Goal: Check status: Check status

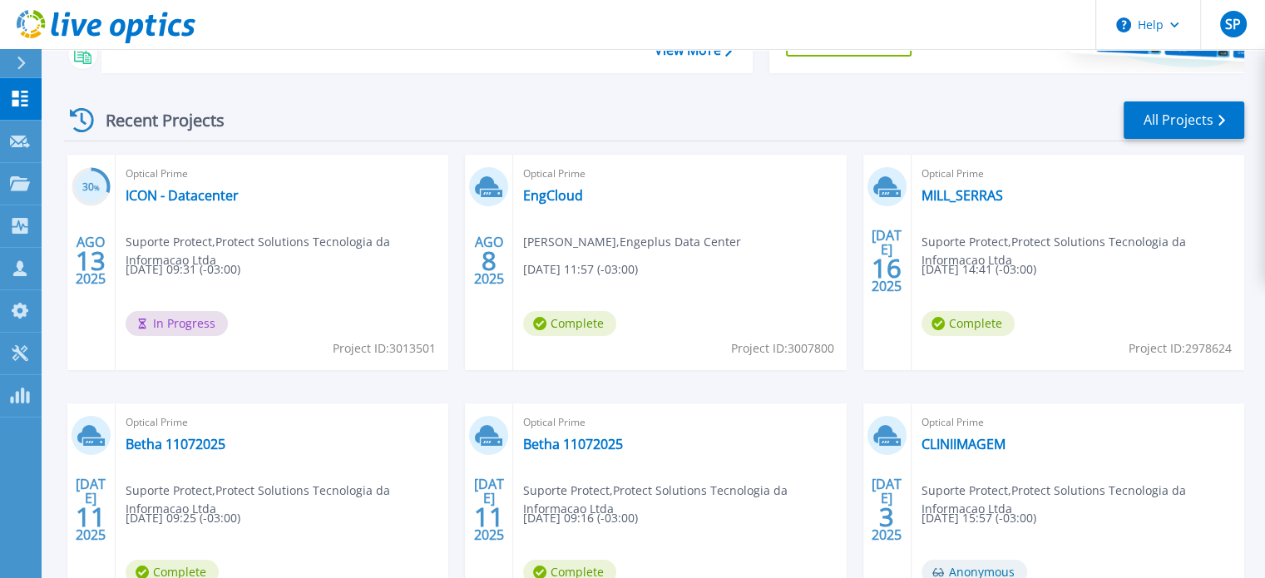
scroll to position [166, 0]
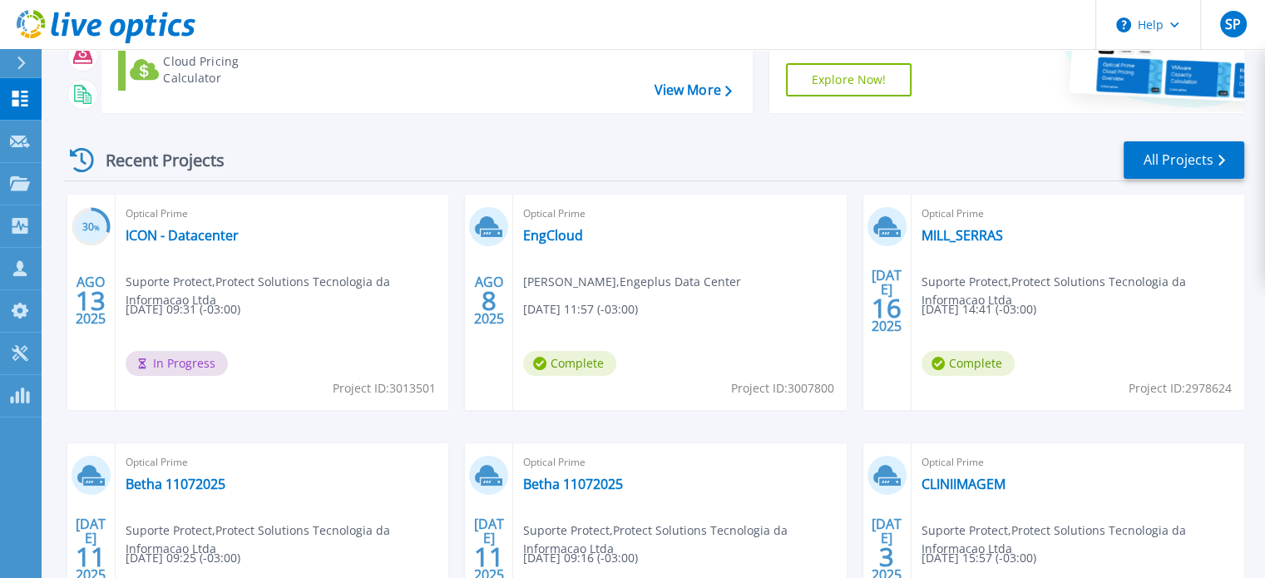
click at [692, 181] on div "Recent Projects All Projects" at bounding box center [654, 161] width 1181 height 42
click at [626, 171] on div "Recent Projects All Projects" at bounding box center [654, 161] width 1181 height 42
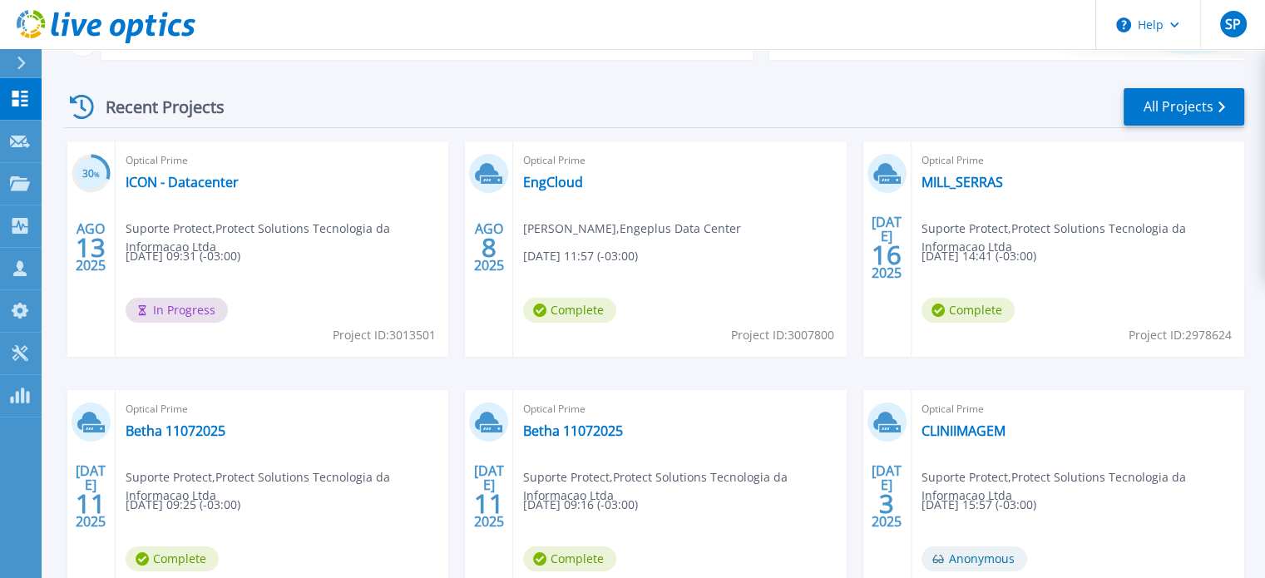
scroll to position [250, 0]
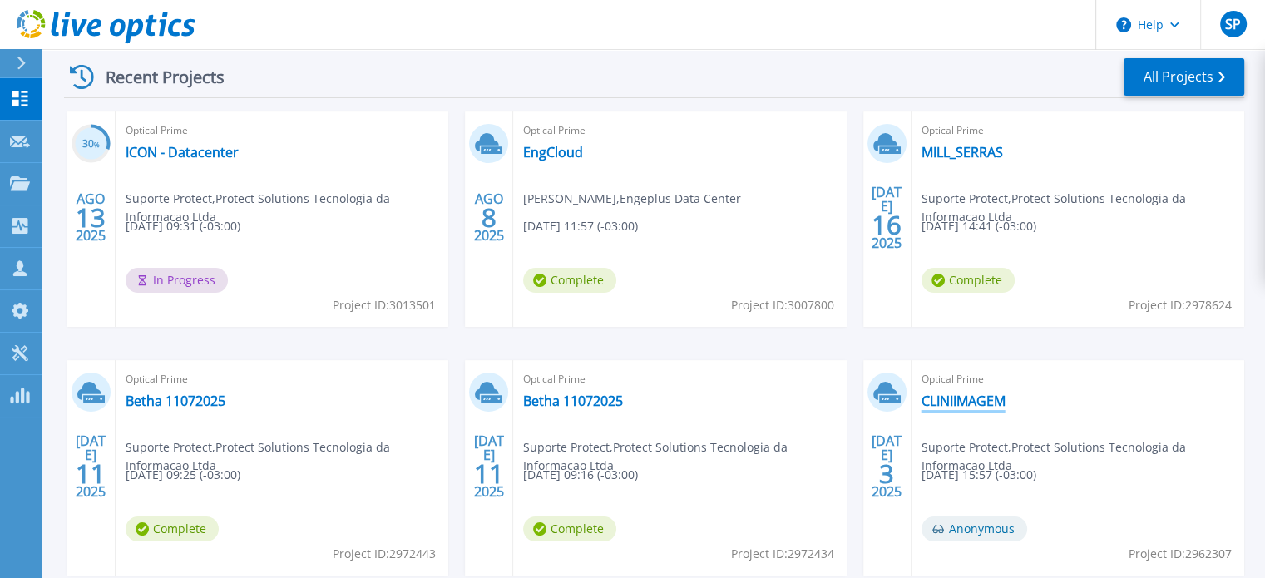
click at [968, 397] on link "CLINIIMAGEM" at bounding box center [964, 401] width 84 height 17
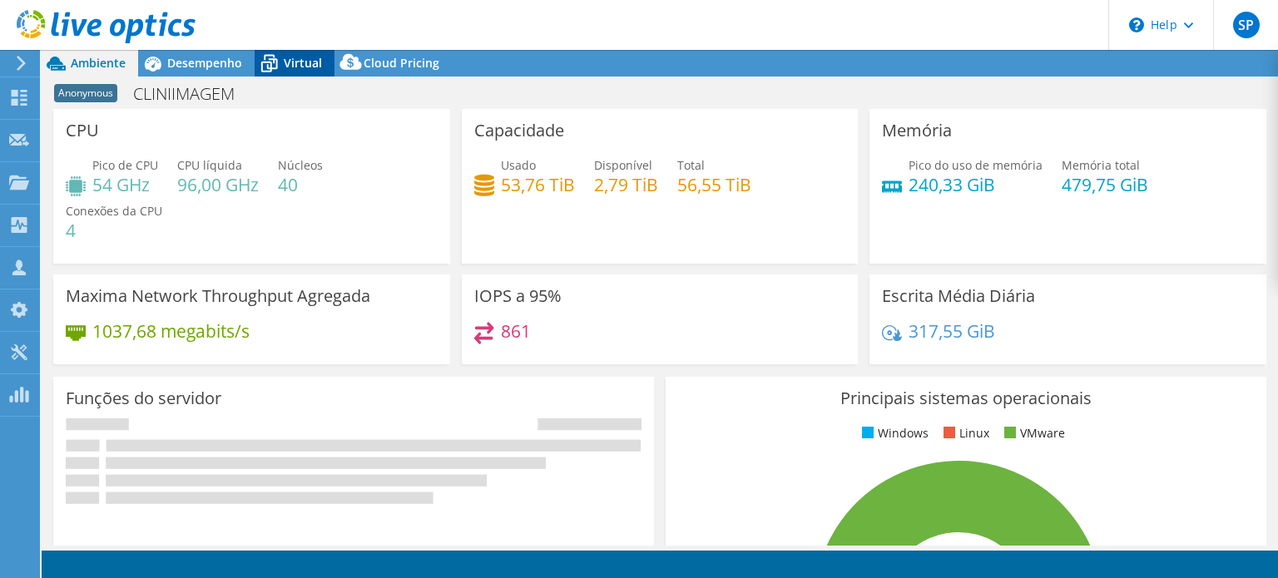
click at [271, 64] on icon at bounding box center [269, 63] width 29 height 29
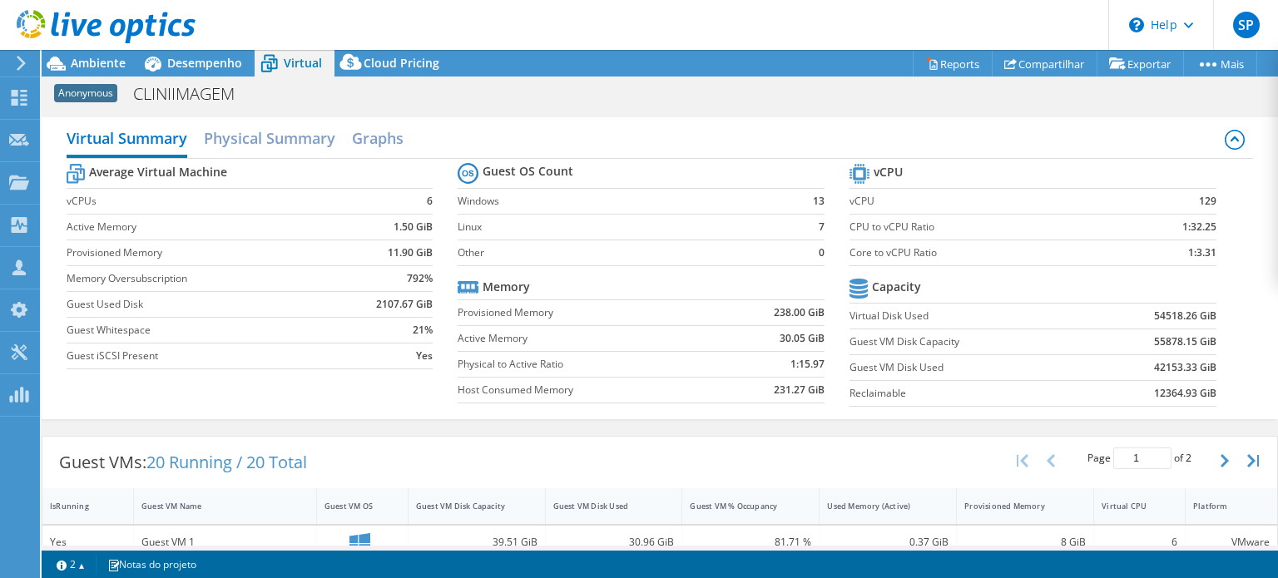
scroll to position [589, 0]
click at [432, 437] on div "Guest VMs: 20 Running / 20 Total Page 1 of 2 5 rows 10 rows 20 rows 25 rows 50 …" at bounding box center [659, 463] width 1235 height 52
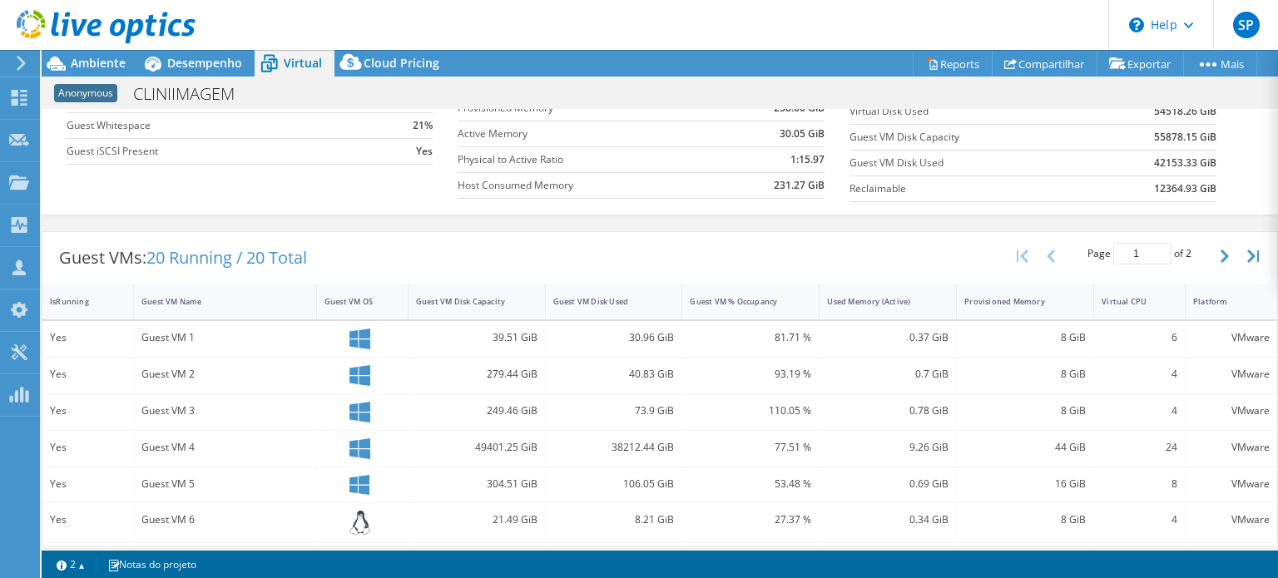
scroll to position [0, 0]
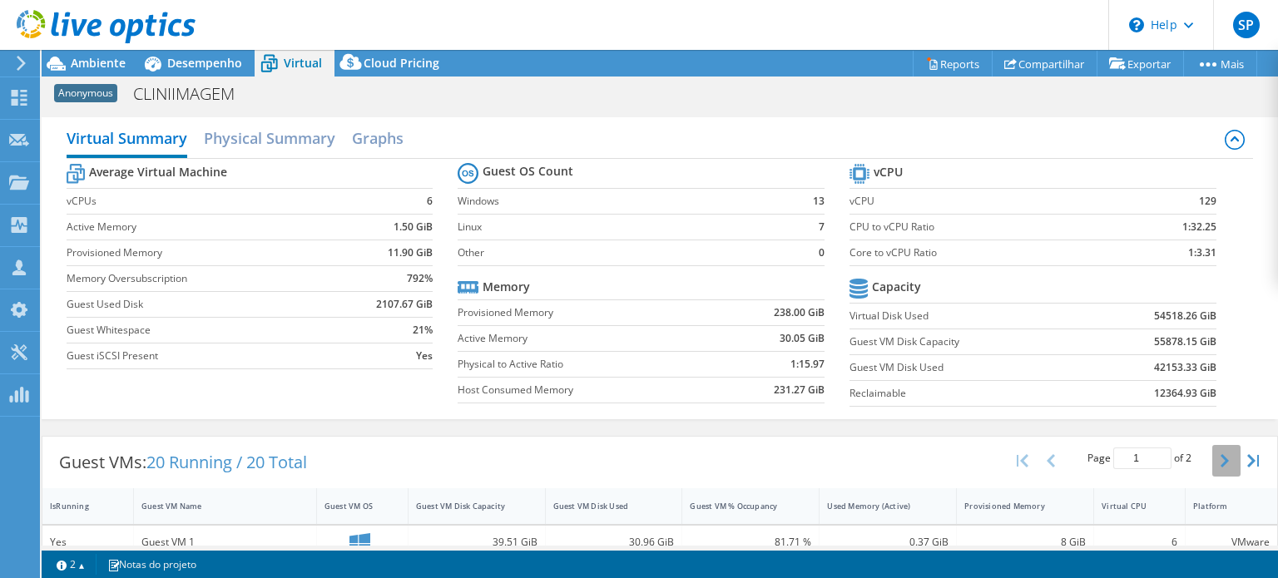
click at [1212, 462] on button "button" at bounding box center [1226, 461] width 28 height 32
type input "2"
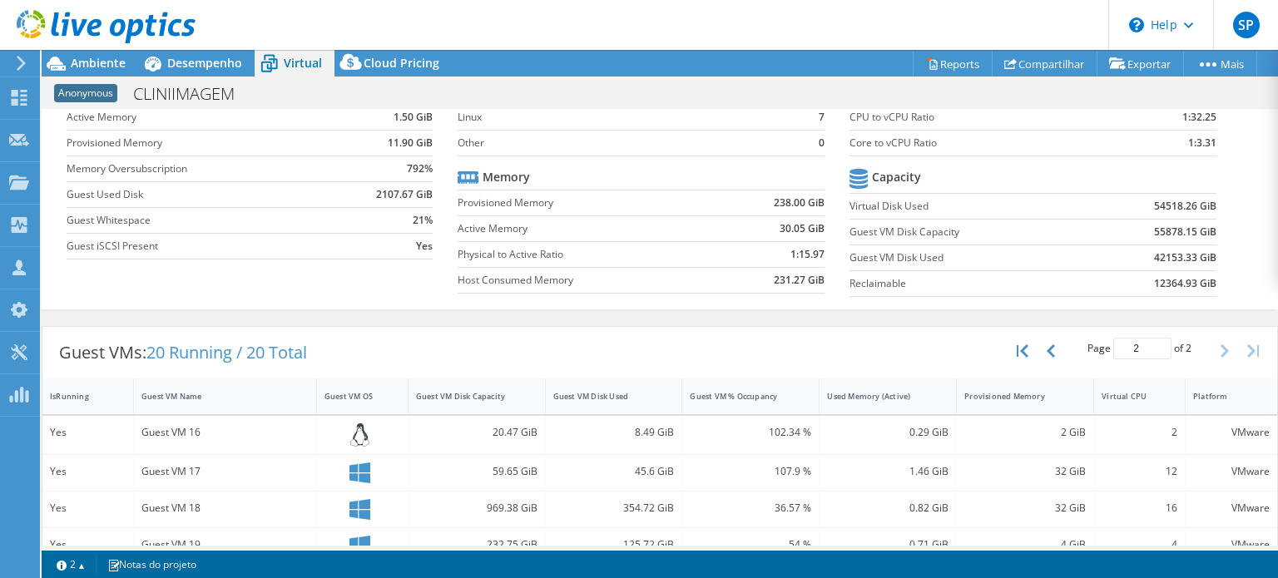
scroll to position [170, 0]
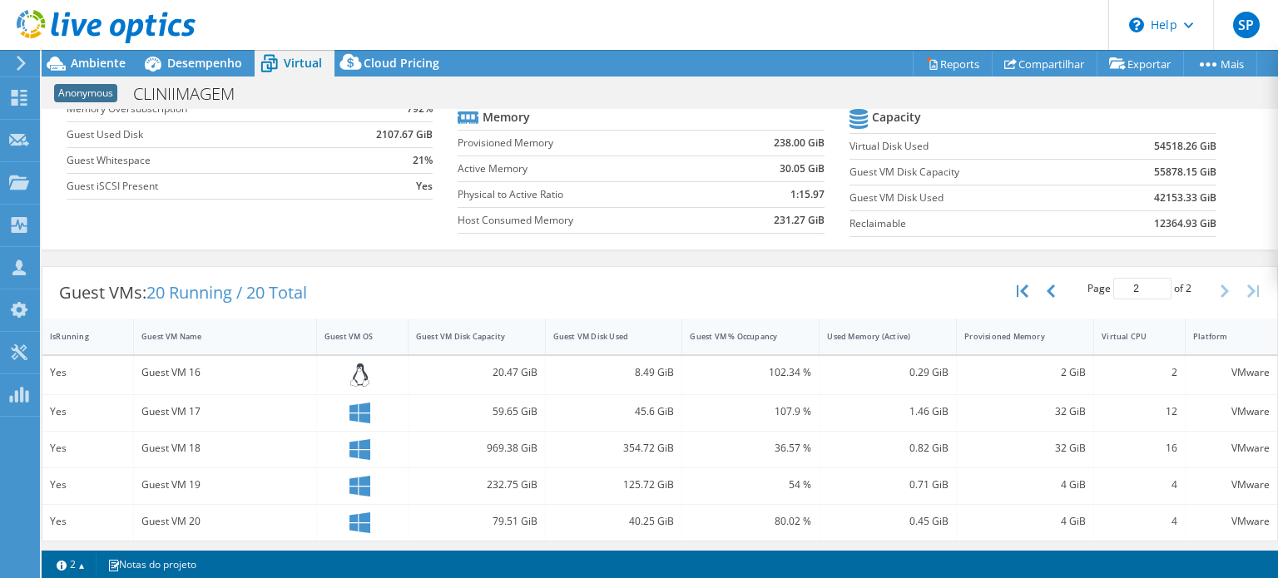
click at [407, 289] on div "Guest VMs: 20 Running / 20 Total Page 2 of 2 5 rows 10 rows 20 rows 25 rows 50 …" at bounding box center [659, 293] width 1235 height 52
click at [210, 59] on span "Desempenho" at bounding box center [204, 63] width 75 height 16
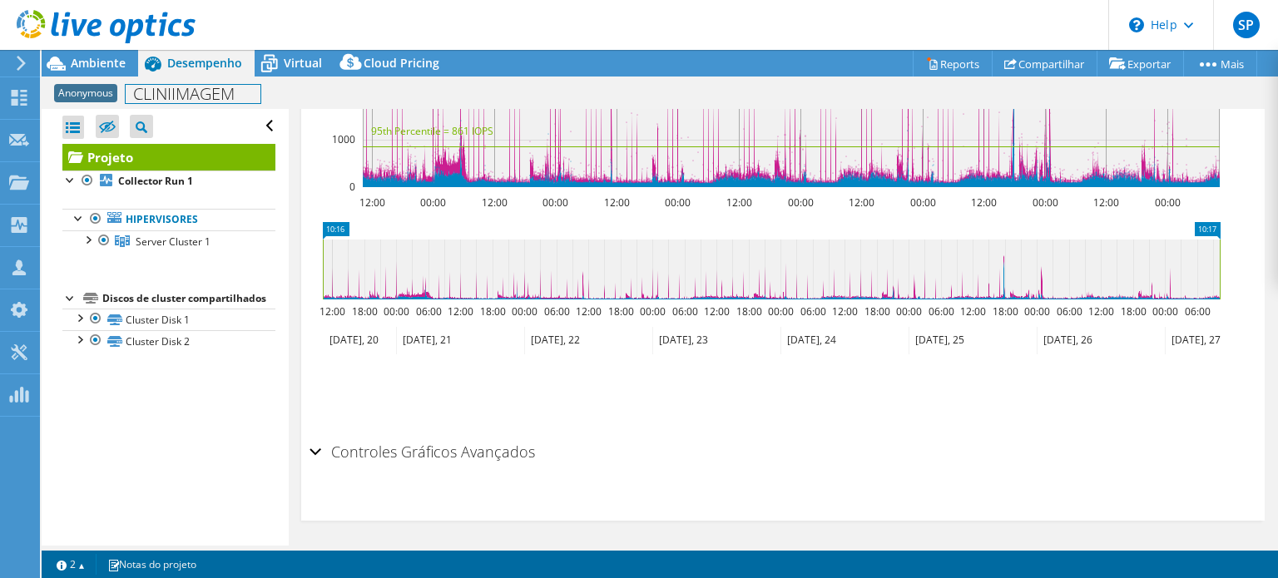
click at [140, 80] on div "Anonymous CLINIIMAGEM Imprimir" at bounding box center [660, 93] width 1236 height 31
click at [284, 59] on span "Virtual" at bounding box center [303, 63] width 38 height 16
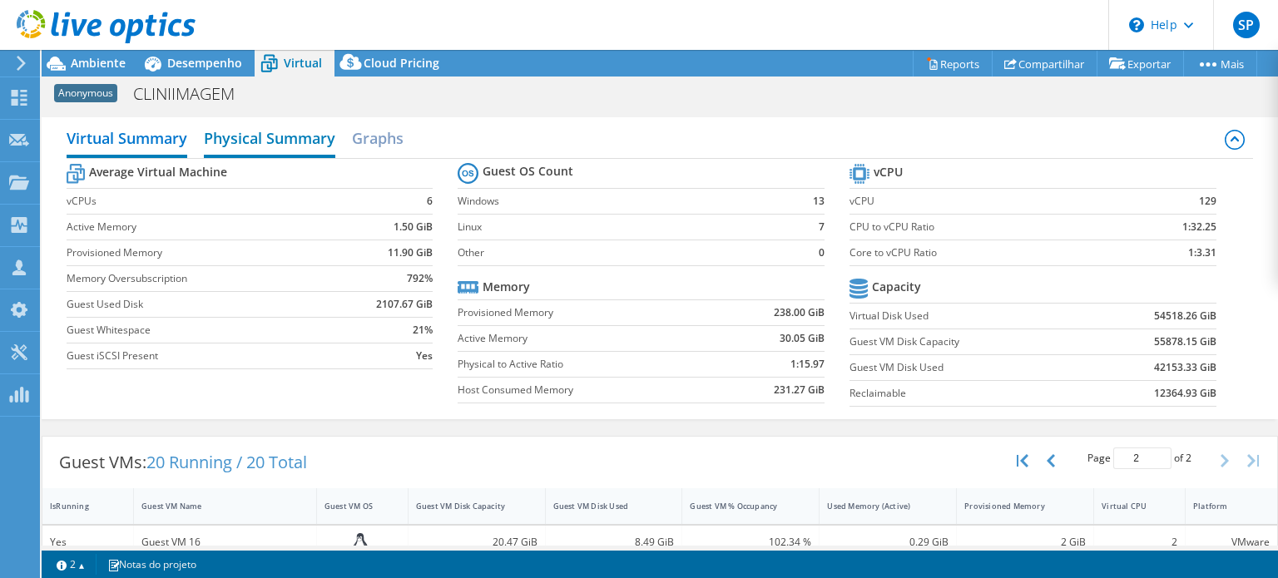
click at [213, 124] on h2 "Physical Summary" at bounding box center [269, 139] width 131 height 37
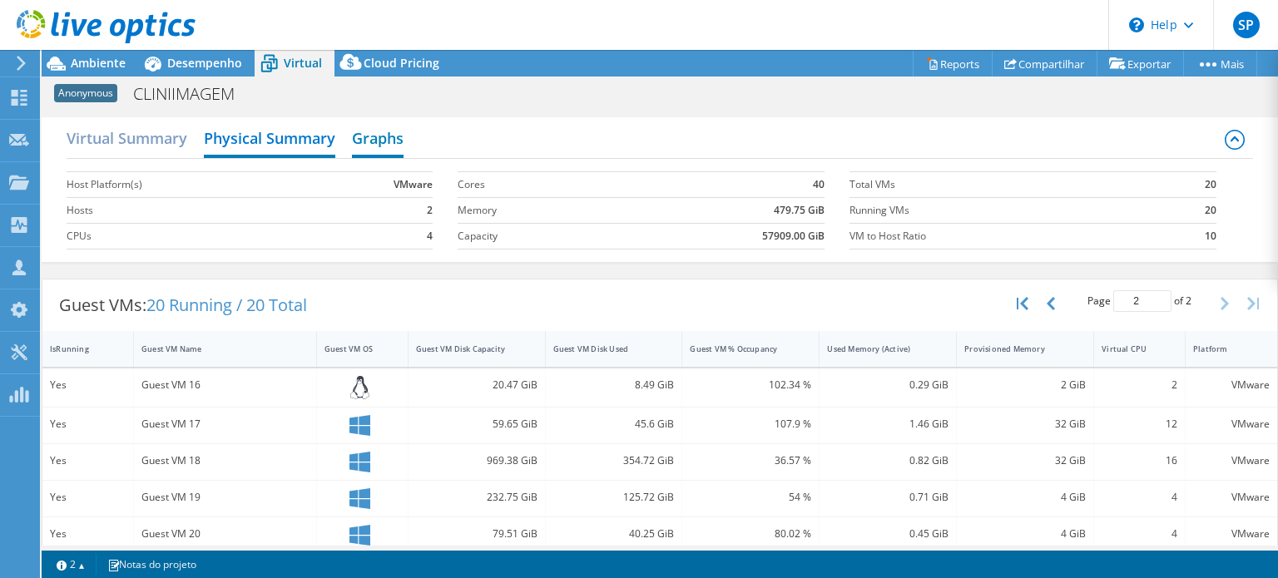
click at [380, 136] on h2 "Graphs" at bounding box center [378, 139] width 52 height 37
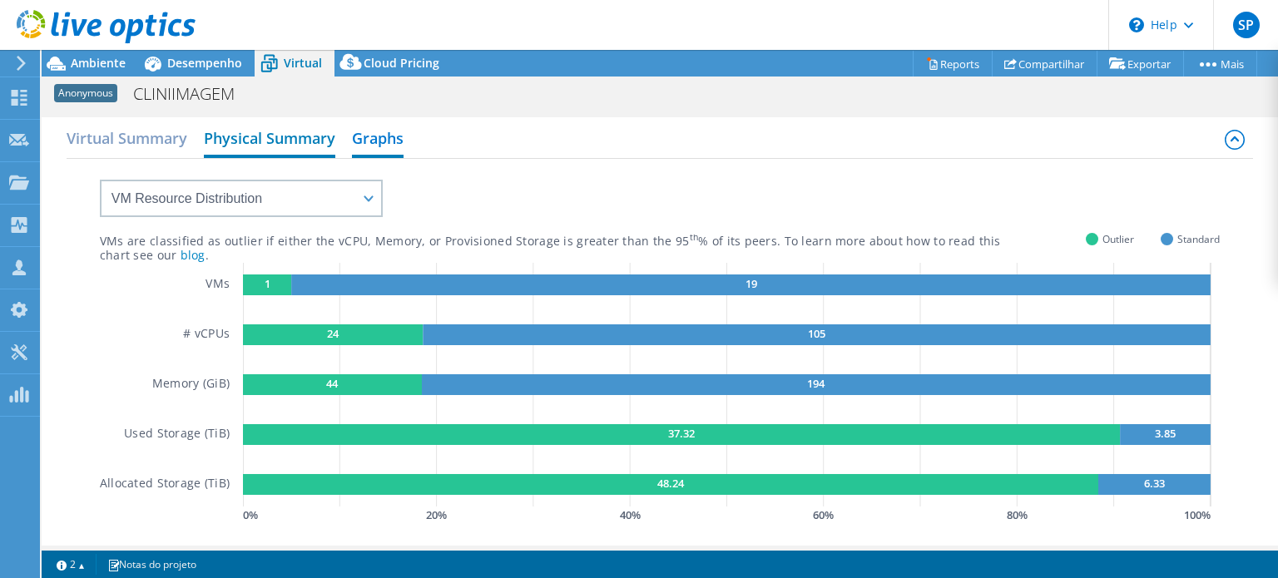
click at [307, 139] on h2 "Physical Summary" at bounding box center [269, 139] width 131 height 37
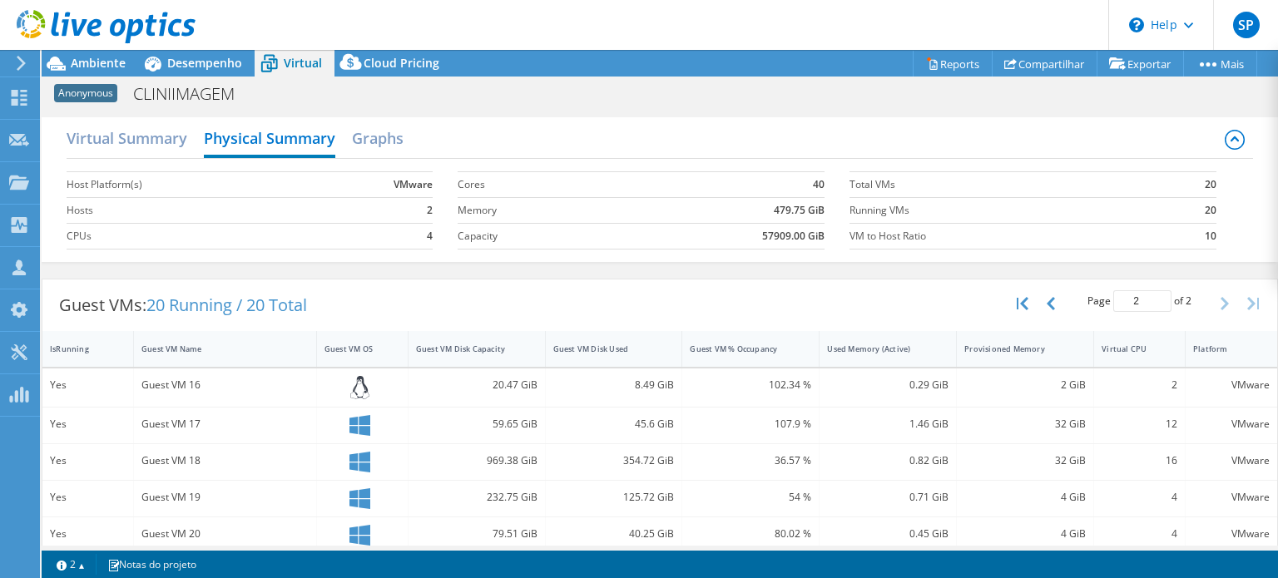
scroll to position [173, 0]
